Goal: Task Accomplishment & Management: Use online tool/utility

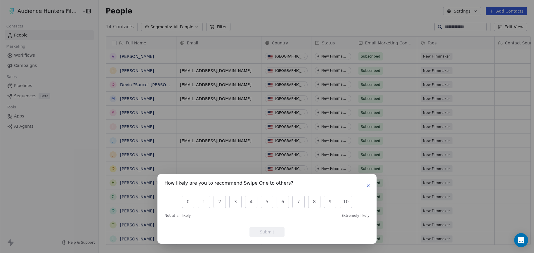
scroll to position [218, 435]
click at [371, 186] on button "button" at bounding box center [368, 185] width 7 height 7
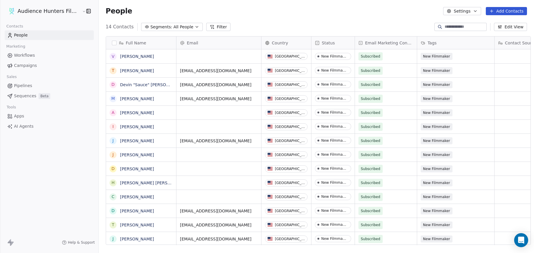
click at [37, 64] on link "Campaigns" at bounding box center [49, 66] width 89 height 10
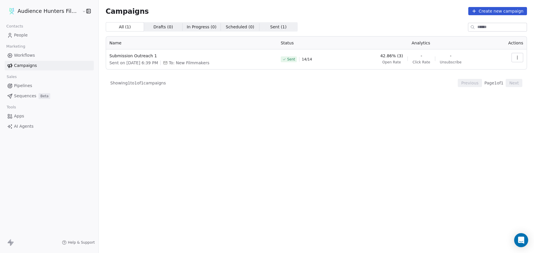
click at [399, 56] on span "42.86% (3)" at bounding box center [391, 56] width 23 height 6
click at [397, 63] on span "Open Rate" at bounding box center [391, 62] width 19 height 5
click at [517, 55] on button "button" at bounding box center [517, 57] width 12 height 9
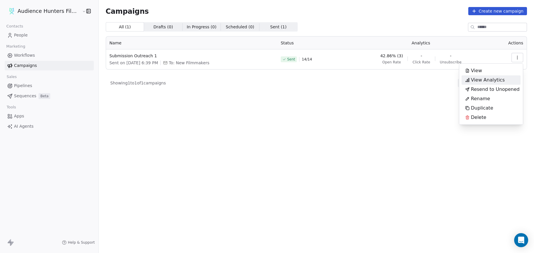
click at [495, 78] on span "View Analytics" at bounding box center [488, 80] width 34 height 7
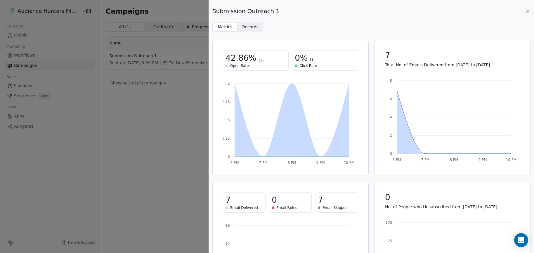
click at [529, 9] on icon at bounding box center [528, 11] width 6 height 6
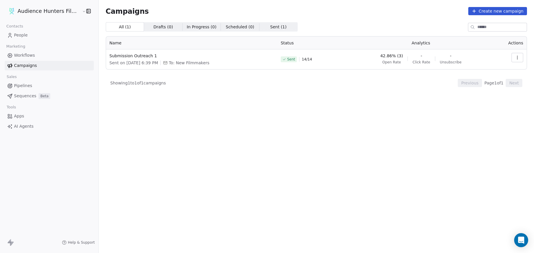
click at [27, 35] on link "People" at bounding box center [49, 35] width 89 height 10
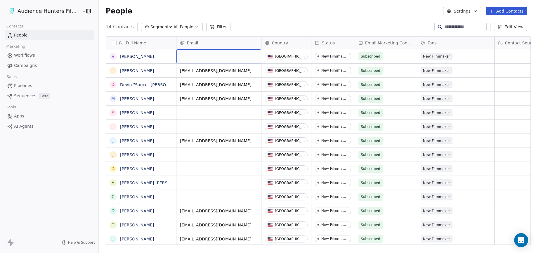
click at [219, 58] on div "grid" at bounding box center [218, 56] width 85 height 14
click at [34, 67] on span "Campaigns" at bounding box center [25, 66] width 23 height 6
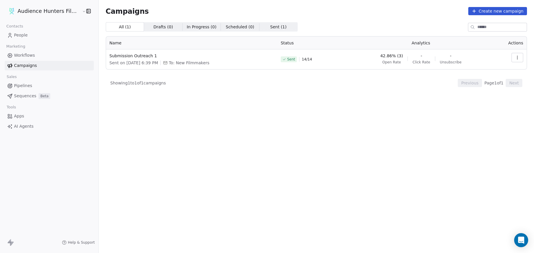
click at [517, 58] on icon "button" at bounding box center [517, 57] width 0 height 0
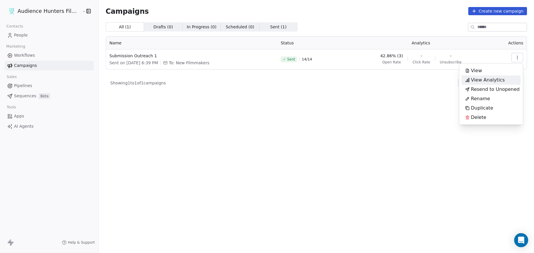
click at [502, 79] on span "View Analytics" at bounding box center [488, 80] width 34 height 7
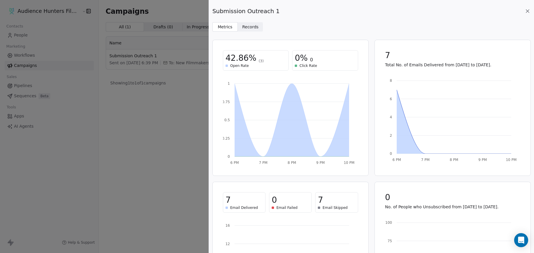
click at [248, 30] on span "Records" at bounding box center [250, 27] width 16 height 6
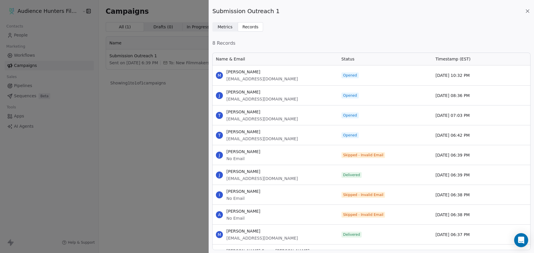
click at [527, 10] on icon at bounding box center [528, 11] width 6 height 6
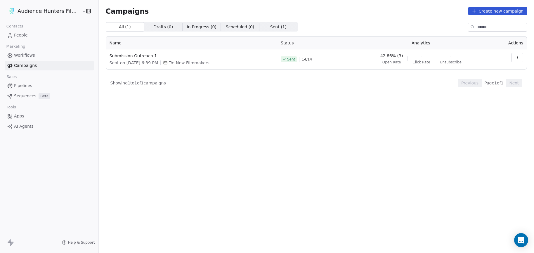
click at [152, 32] on div "All ( 1 ) All ( 1 ) Drafts ( 0 ) Drafts ( 0 ) In Progress ( 0 ) In Progress ( 0…" at bounding box center [316, 111] width 421 height 179
click at [155, 27] on span "Drafts ( 0 )" at bounding box center [163, 27] width 20 height 6
click at [121, 28] on span "All ( 1 )" at bounding box center [125, 27] width 12 height 6
click at [516, 59] on icon "button" at bounding box center [517, 57] width 5 height 5
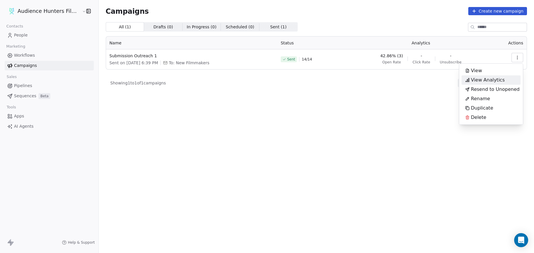
click at [367, 106] on html "Audience Hunters Film Festival Contacts People Marketing Workflows Campaigns Sa…" at bounding box center [267, 126] width 534 height 253
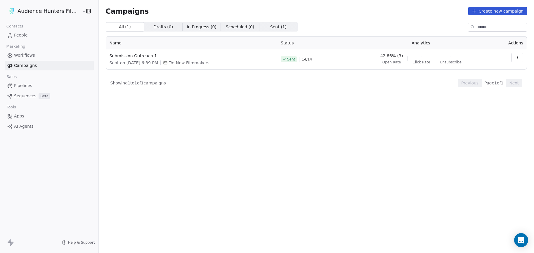
click at [200, 64] on span "To: New Filmmakers" at bounding box center [189, 63] width 41 height 6
click at [516, 59] on icon "button" at bounding box center [517, 57] width 5 height 5
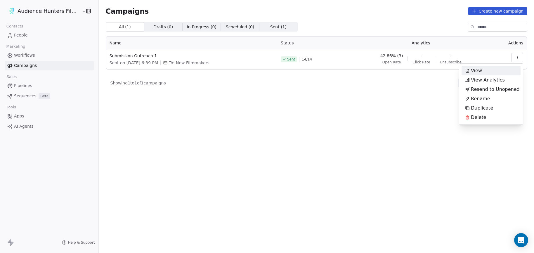
click at [500, 70] on div "View" at bounding box center [491, 70] width 59 height 9
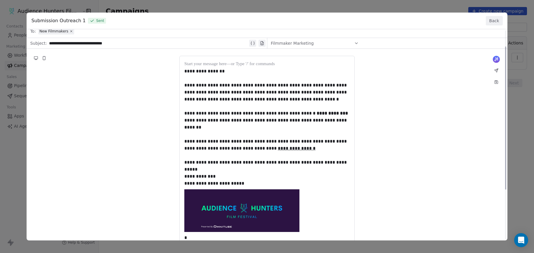
scroll to position [29, 0]
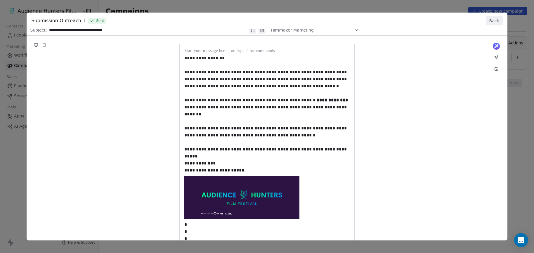
click at [407, 160] on div "**********" at bounding box center [267, 147] width 481 height 295
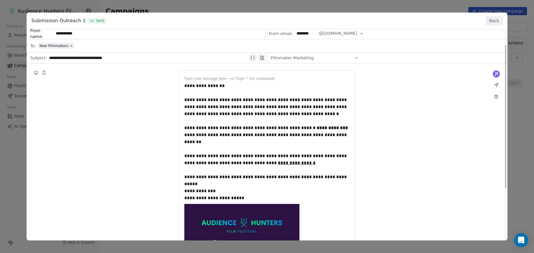
scroll to position [0, 0]
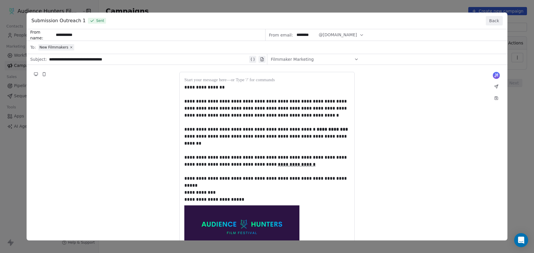
click at [497, 24] on button "Back" at bounding box center [494, 20] width 17 height 9
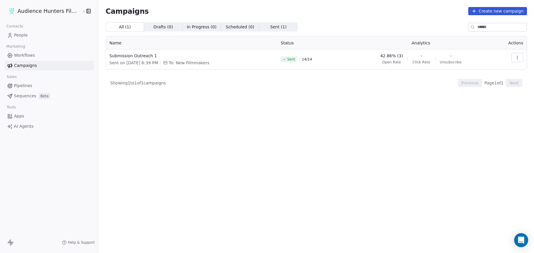
click at [380, 175] on div "All ( 1 ) All ( 1 ) Drafts ( 0 ) Drafts ( 0 ) In Progress ( 0 ) In Progress ( 0…" at bounding box center [316, 111] width 421 height 179
click at [19, 36] on span "People" at bounding box center [21, 35] width 14 height 6
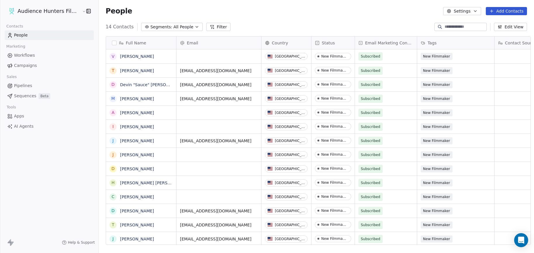
click at [23, 65] on span "Campaigns" at bounding box center [25, 66] width 23 height 6
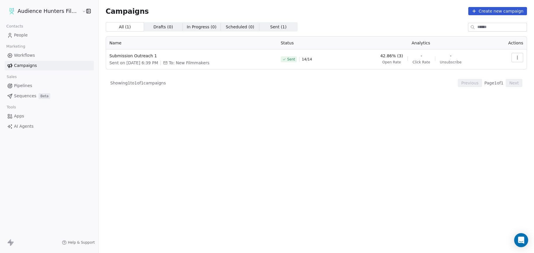
click at [516, 58] on icon "button" at bounding box center [517, 57] width 5 height 5
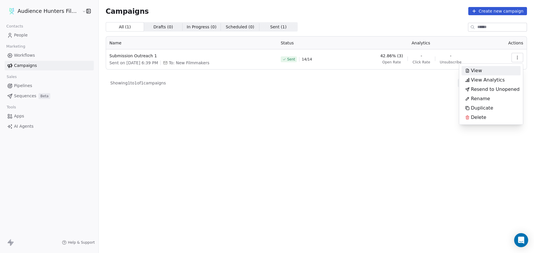
click at [483, 72] on div "View" at bounding box center [474, 70] width 24 height 9
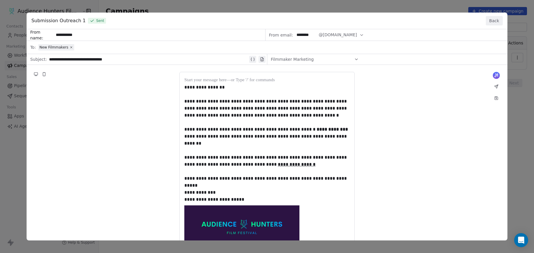
click at [238, 116] on div "**********" at bounding box center [267, 176] width 481 height 295
click at [492, 23] on button "Back" at bounding box center [494, 20] width 17 height 9
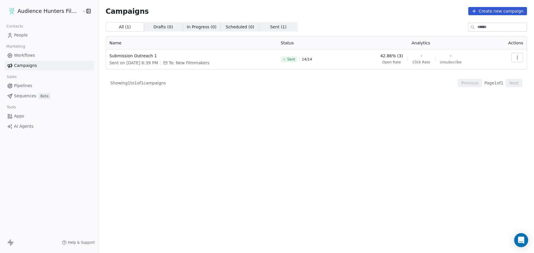
click at [520, 57] on button "button" at bounding box center [517, 57] width 12 height 9
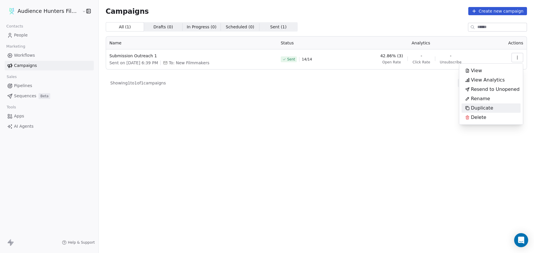
click at [482, 107] on span "Duplicate" at bounding box center [482, 108] width 22 height 7
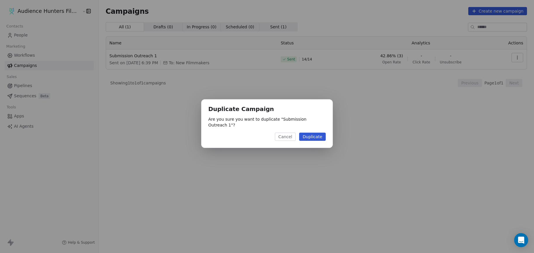
click at [318, 135] on button "Duplicate" at bounding box center [312, 137] width 27 height 8
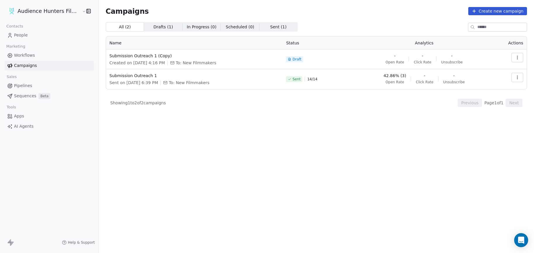
click at [519, 61] on button "button" at bounding box center [517, 57] width 12 height 9
click at [476, 71] on span "Edit" at bounding box center [475, 70] width 9 height 7
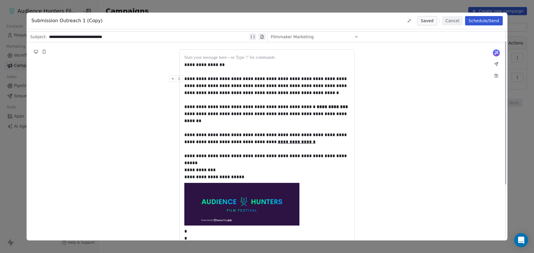
scroll to position [96, 0]
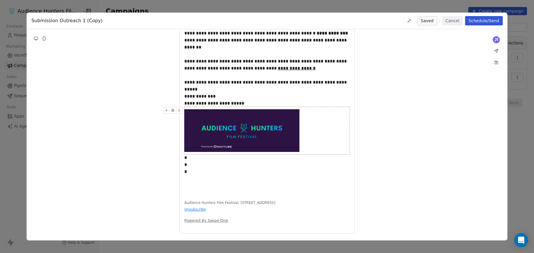
click at [231, 142] on img at bounding box center [241, 130] width 115 height 43
click at [165, 111] on icon at bounding box center [166, 110] width 4 height 4
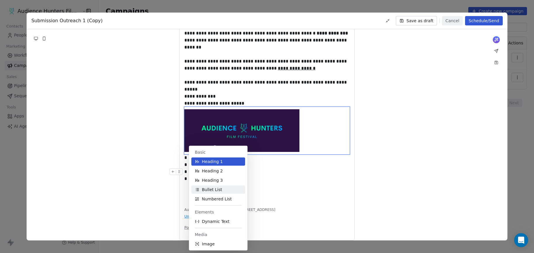
scroll to position [103, 0]
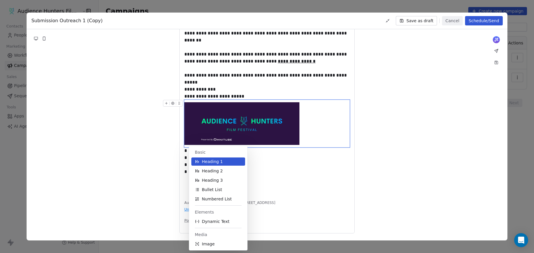
click at [171, 103] on icon "button" at bounding box center [173, 103] width 4 height 4
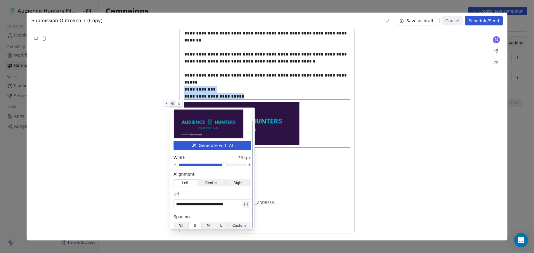
scroll to position [13, 0]
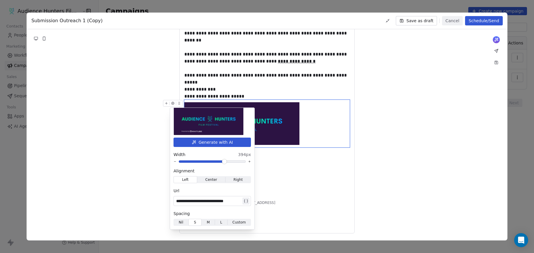
click at [480, 130] on div "**********" at bounding box center [267, 101] width 481 height 279
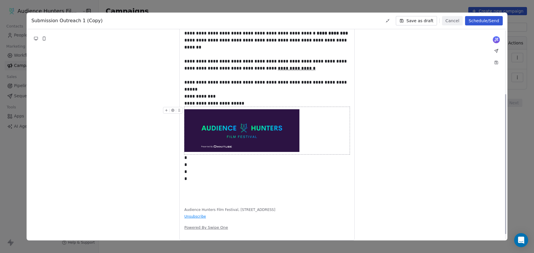
scroll to position [103, 0]
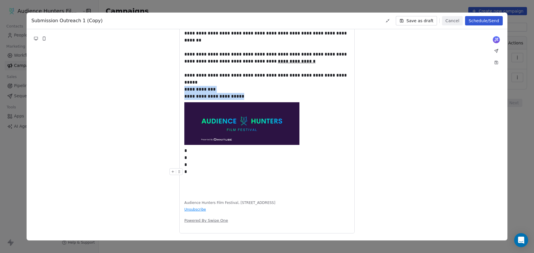
click at [275, 170] on div "*" at bounding box center [266, 171] width 165 height 7
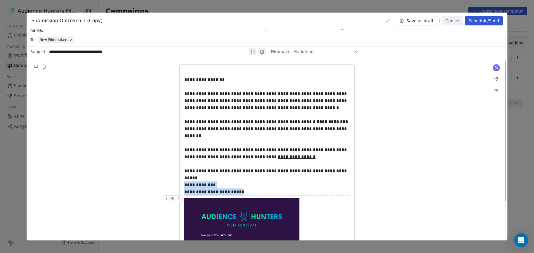
scroll to position [0, 0]
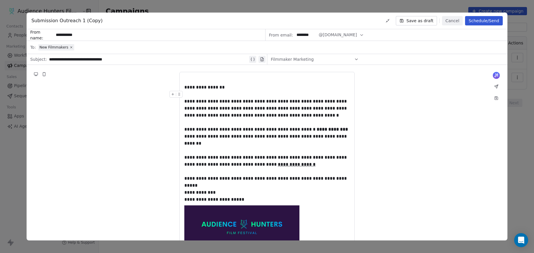
click at [82, 19] on span "Submission Outreach 1 (Copy)" at bounding box center [66, 20] width 71 height 7
click at [91, 24] on span "Submission Outreach 1 (Copy)" at bounding box center [66, 20] width 71 height 7
click at [97, 20] on span "Submission Outreach 1 (Copy)" at bounding box center [66, 20] width 71 height 7
click at [89, 23] on span "Submission Outreach 1 (Copy)" at bounding box center [66, 20] width 71 height 7
click at [74, 24] on span "Submission Outreach 1 (Copy)" at bounding box center [66, 20] width 71 height 7
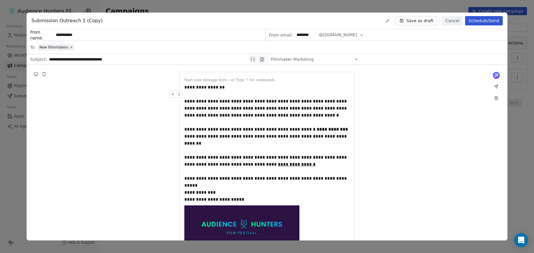
click at [77, 21] on span "Submission Outreach 1 (Copy)" at bounding box center [66, 20] width 71 height 7
click at [83, 21] on span "Submission Outreach 1 (Copy)" at bounding box center [66, 20] width 71 height 7
click at [427, 20] on button "Save as draft" at bounding box center [416, 20] width 41 height 9
click at [521, 136] on div "**********" at bounding box center [267, 126] width 534 height 253
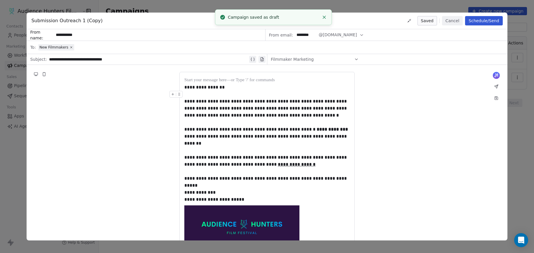
click at [326, 15] on icon "Close toast" at bounding box center [324, 17] width 5 height 5
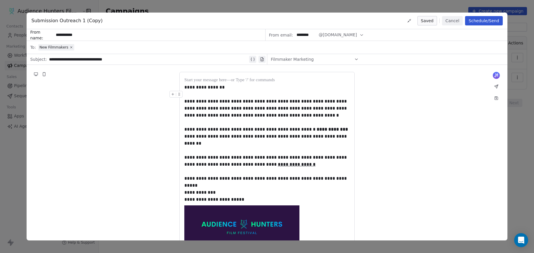
click at [456, 18] on button "Cancel" at bounding box center [452, 20] width 21 height 9
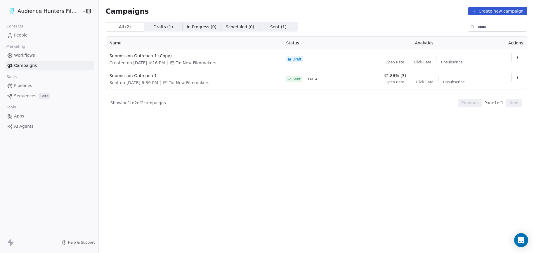
click at [27, 34] on link "People" at bounding box center [49, 35] width 89 height 10
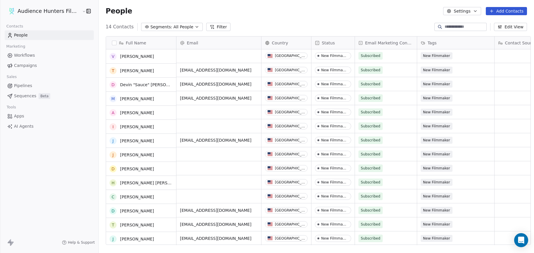
scroll to position [1, 0]
